Goal: Transaction & Acquisition: Purchase product/service

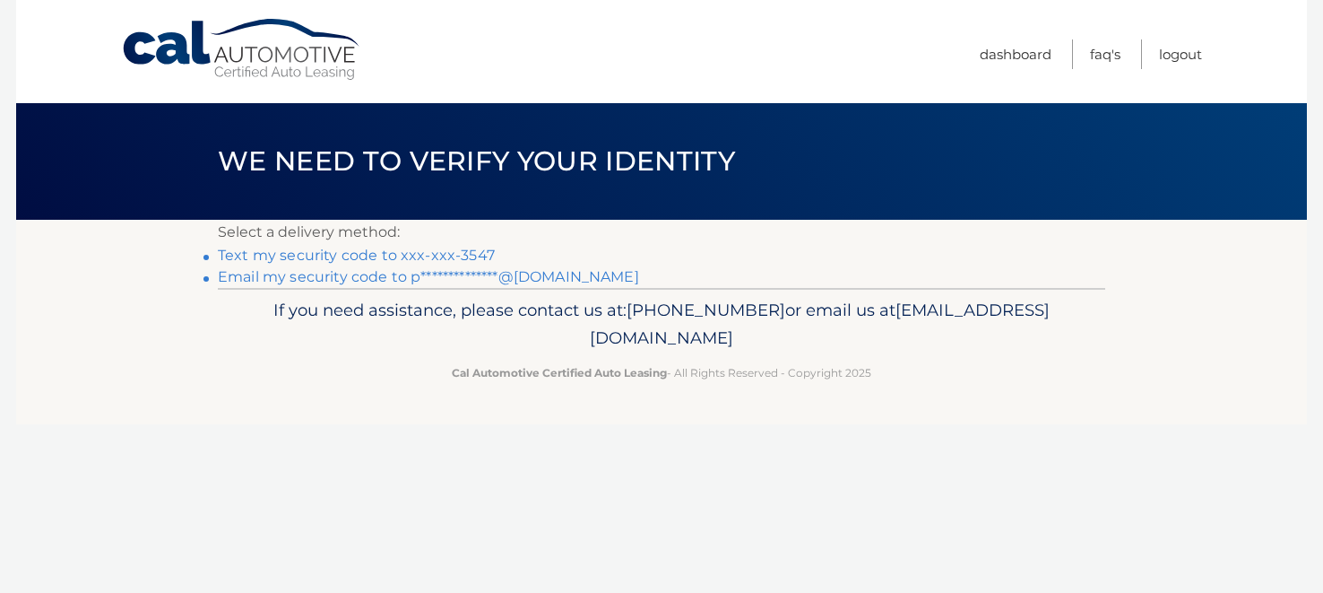
click at [898, 387] on footer "If you need assistance, please contact us at: 609-807-3200 or email us at Custo…" at bounding box center [661, 356] width 1291 height 136
click at [317, 253] on link "Text my security code to xxx-xxx-3547" at bounding box center [356, 255] width 277 height 17
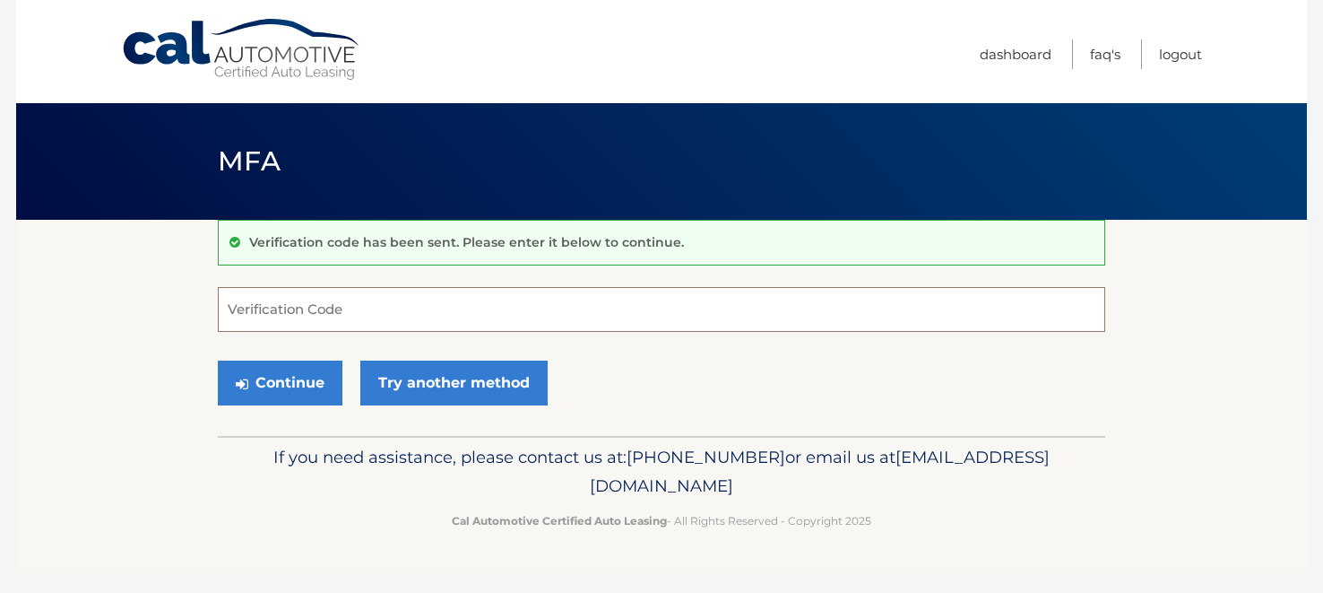
click at [282, 307] on input "Verification Code" at bounding box center [662, 309] width 888 height 45
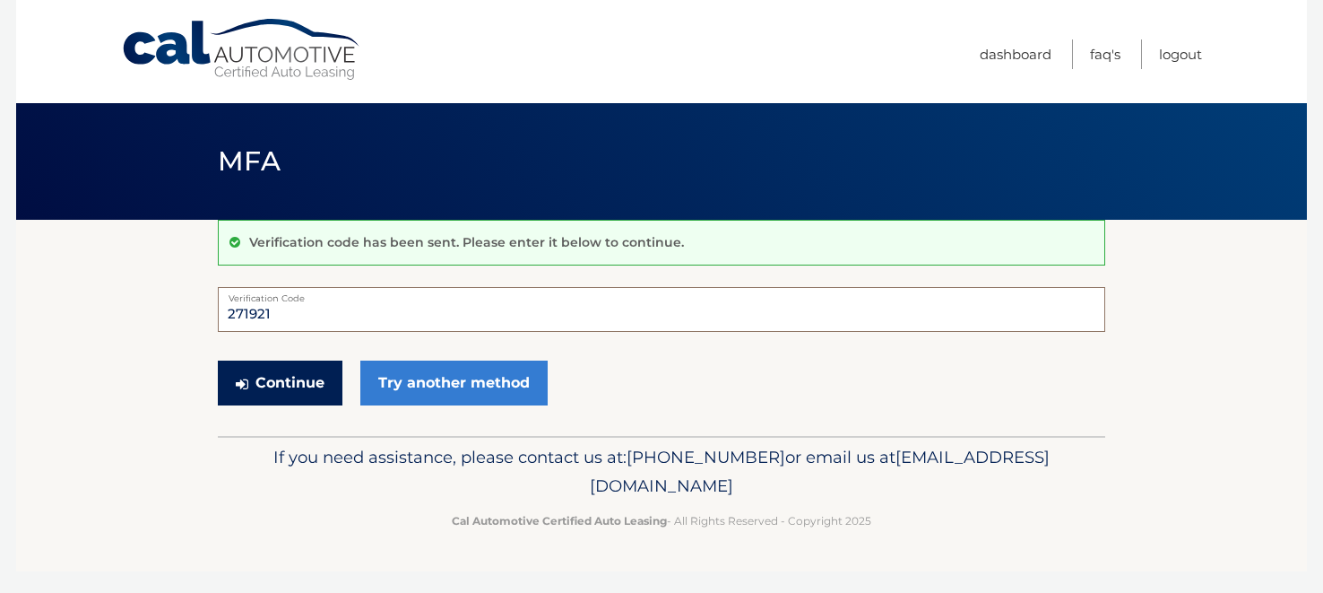
type input "271921"
click at [299, 380] on button "Continue" at bounding box center [280, 382] width 125 height 45
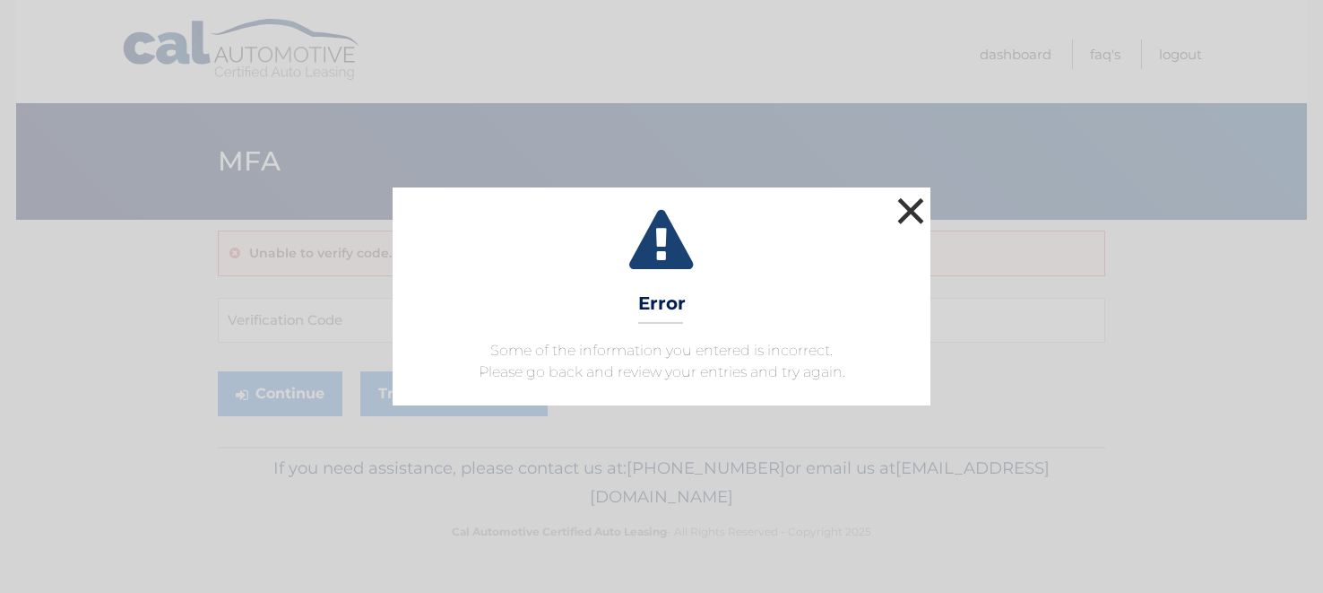
click at [917, 201] on button "×" at bounding box center [911, 211] width 36 height 36
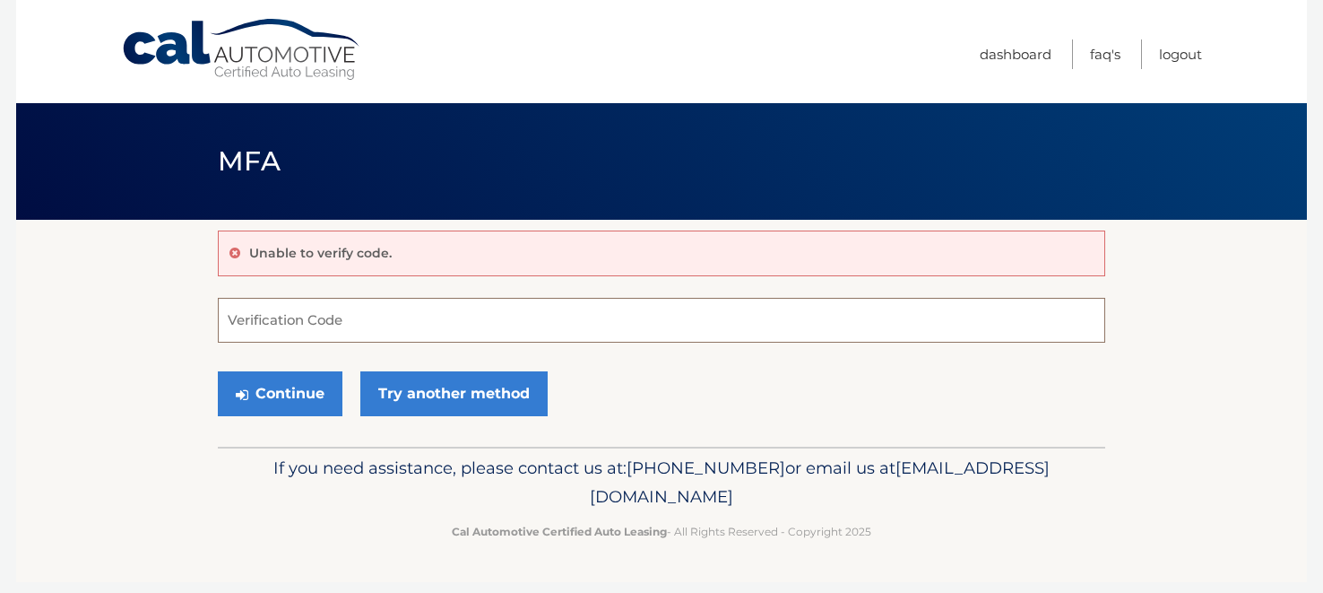
click at [386, 326] on input "Verification Code" at bounding box center [662, 320] width 888 height 45
click at [377, 323] on input "Verification Code" at bounding box center [662, 320] width 888 height 45
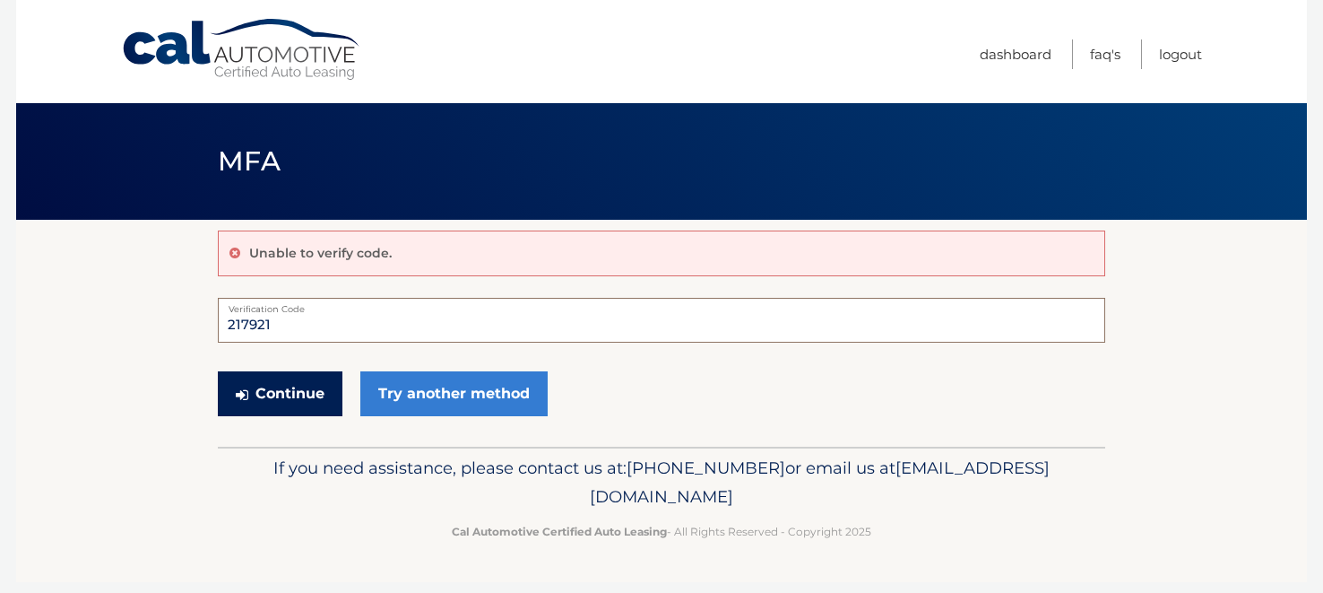
type input "217921"
click at [293, 386] on button "Continue" at bounding box center [280, 393] width 125 height 45
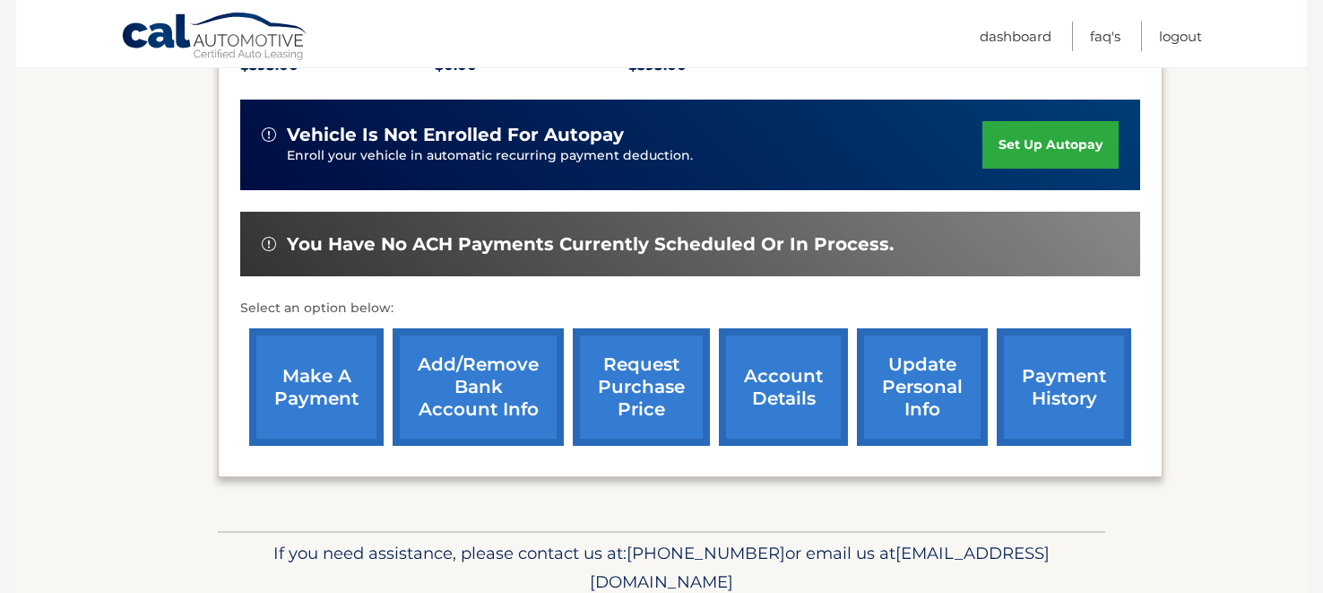
scroll to position [423, 0]
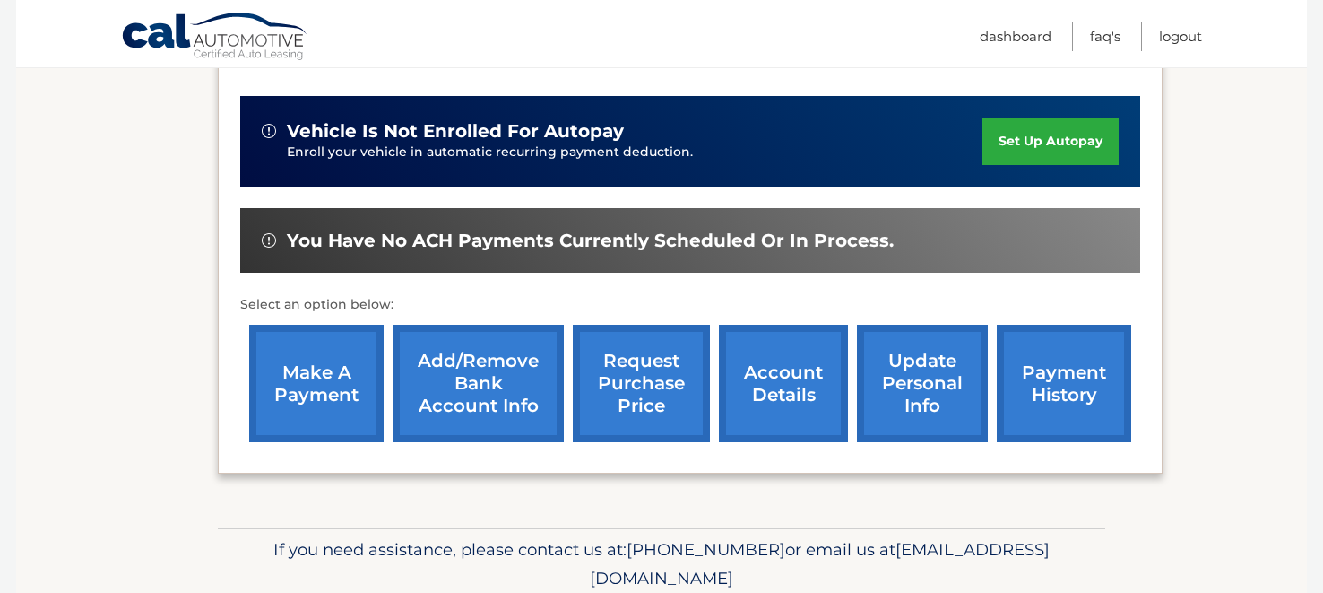
click at [316, 357] on link "make a payment" at bounding box center [316, 383] width 134 height 117
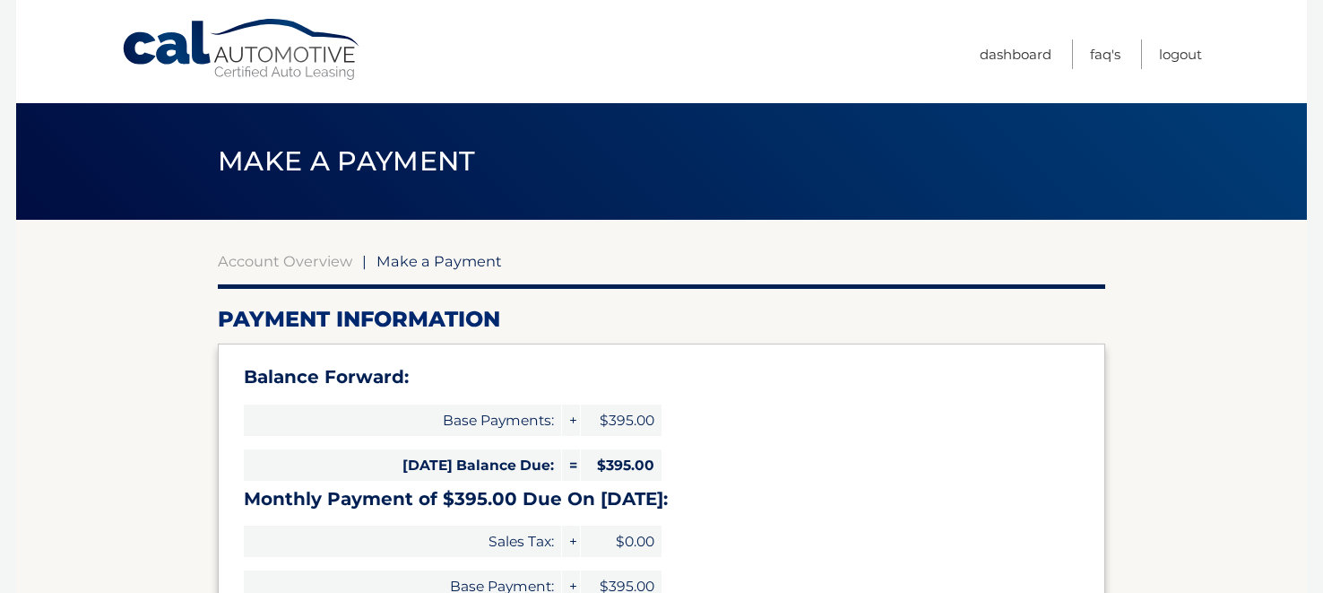
select select "ZDI2ZWRjYWYtNWQ0Yy00OTRmLTllZjQtMGIxNDU4MDdlZDFm"
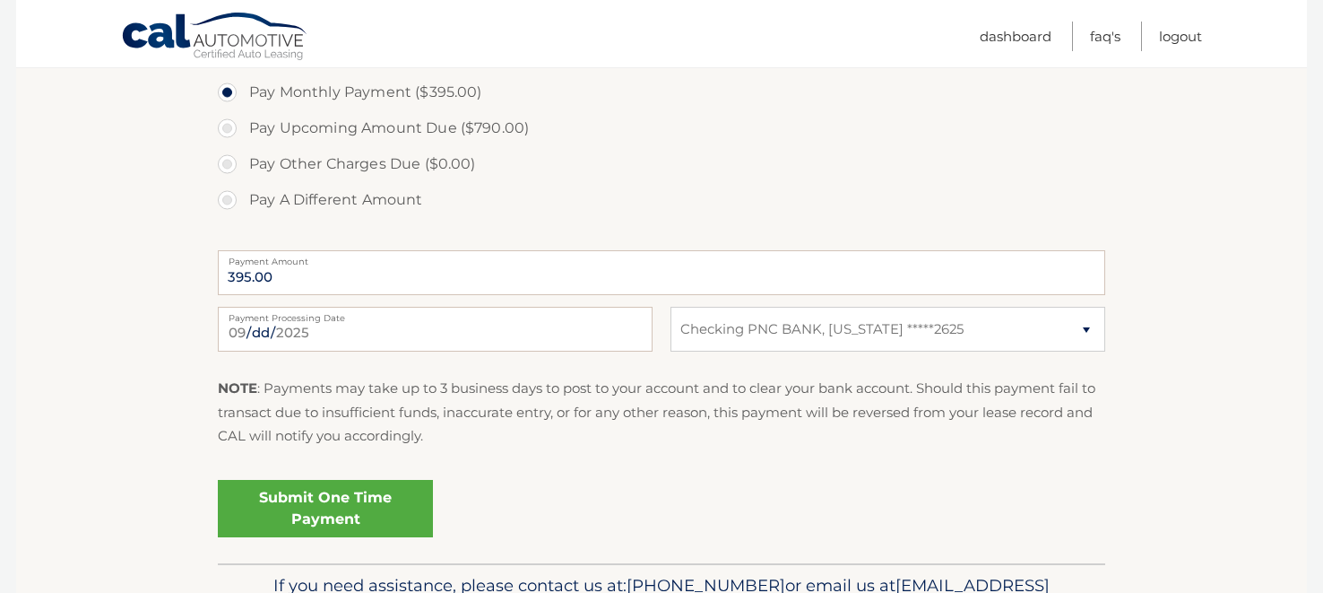
scroll to position [663, 0]
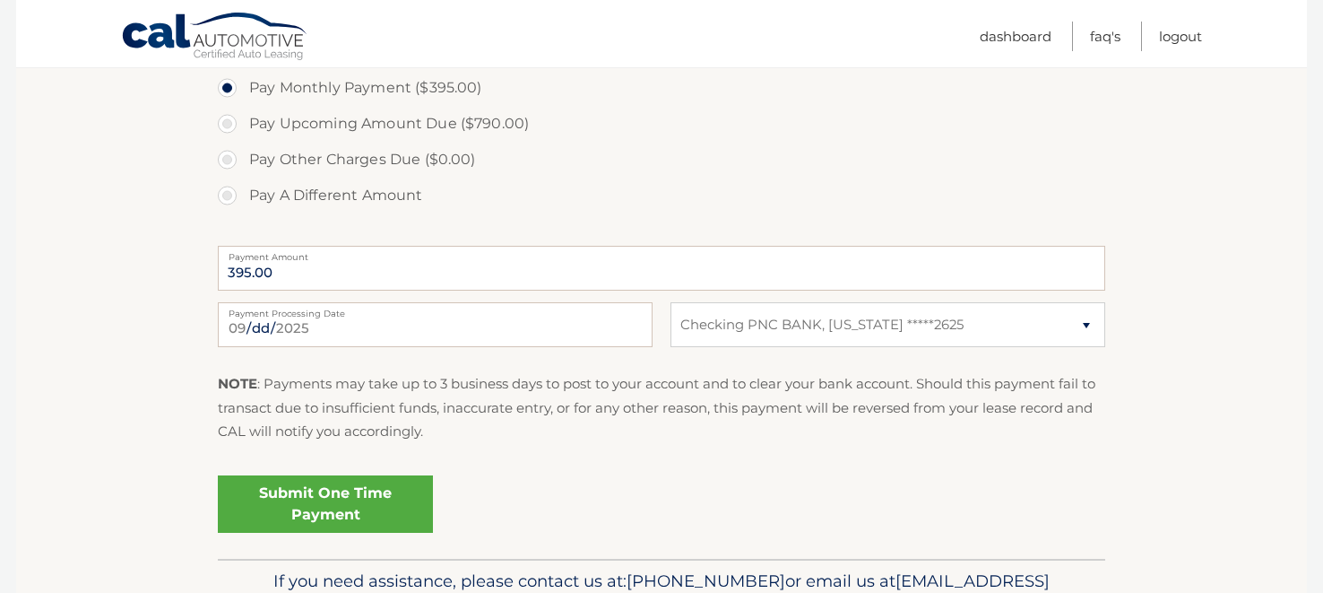
click at [331, 501] on link "Submit One Time Payment" at bounding box center [325, 503] width 215 height 57
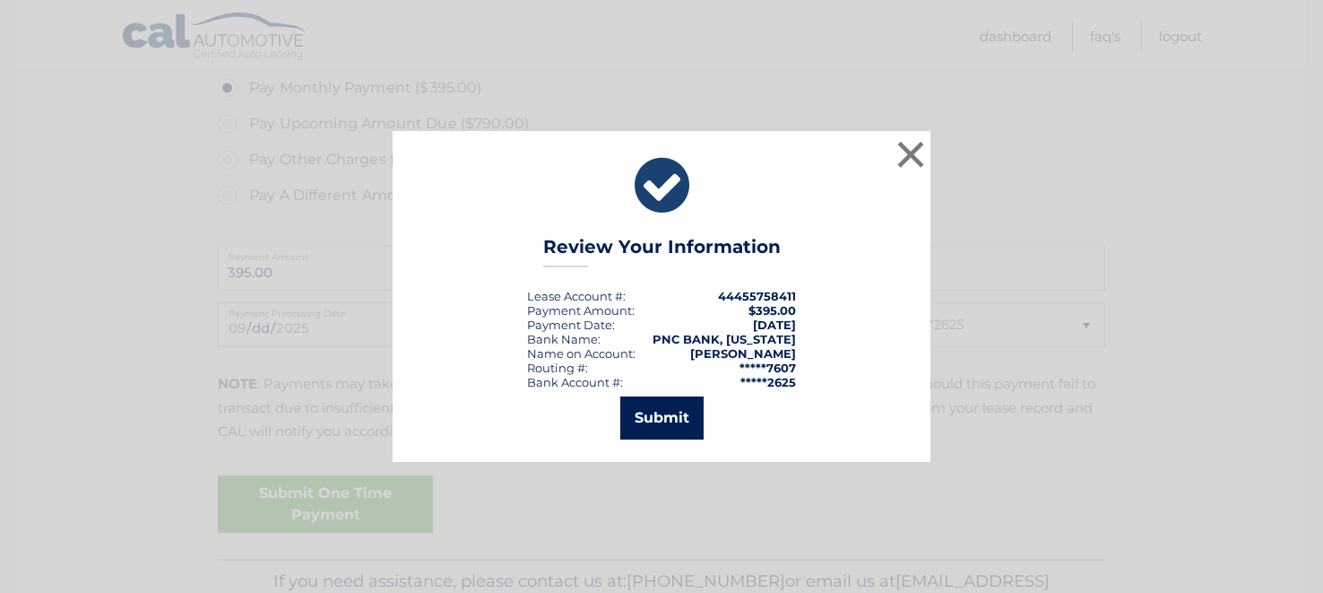
click at [663, 410] on button "Submit" at bounding box center [661, 417] width 83 height 43
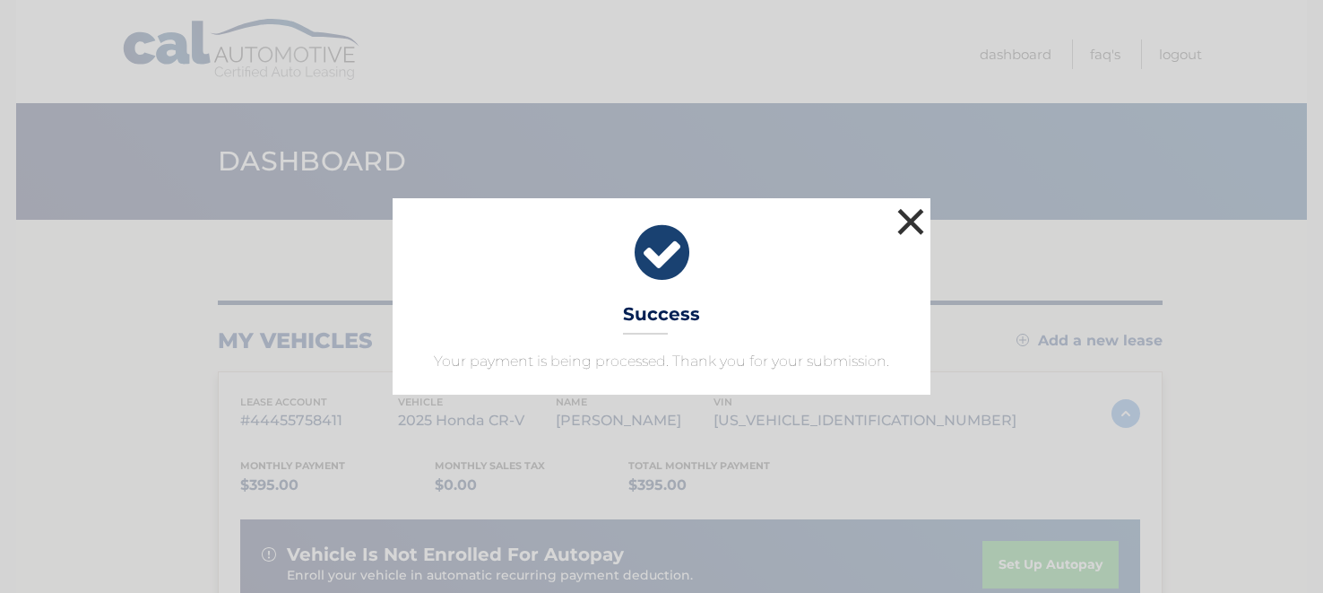
click at [910, 219] on button "×" at bounding box center [911, 222] width 36 height 36
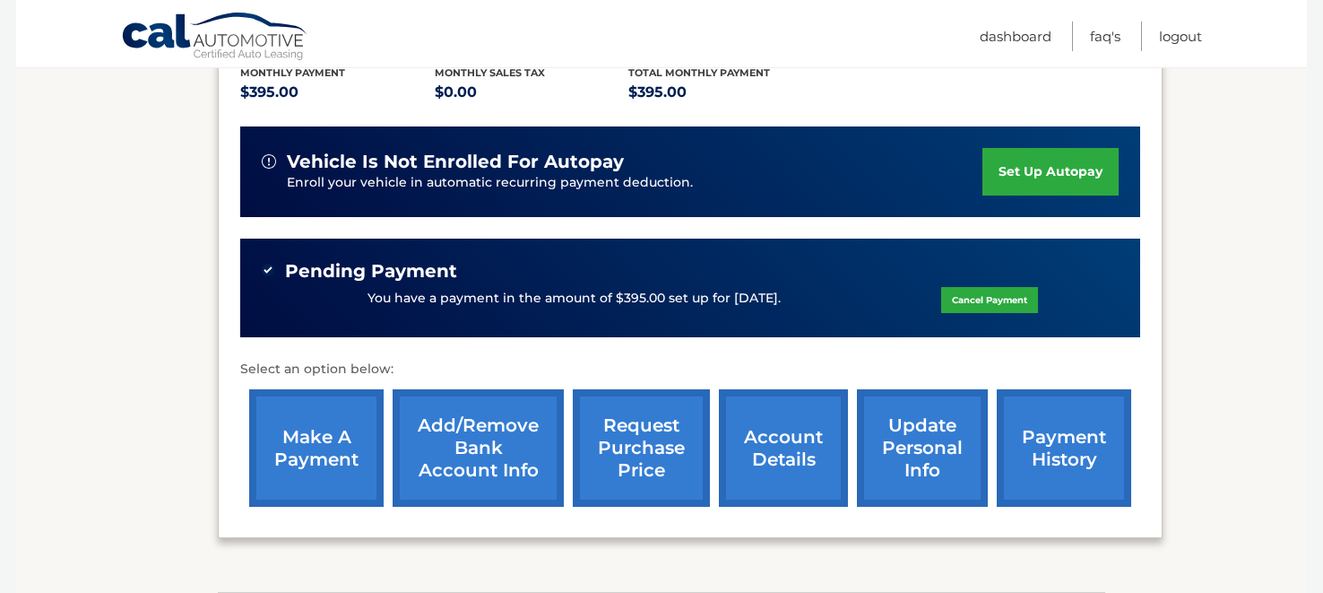
scroll to position [393, 0]
click at [525, 447] on link "Add/Remove bank account info" at bounding box center [478, 447] width 171 height 117
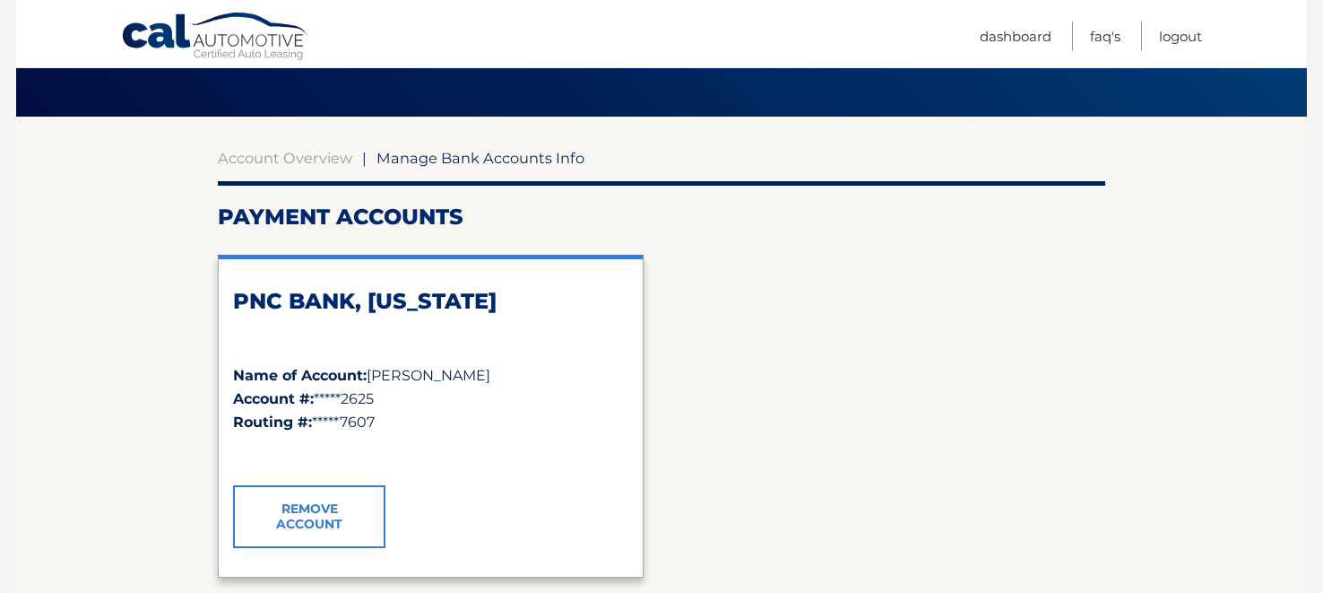
scroll to position [123, 0]
